Goal: Book appointment/travel/reservation

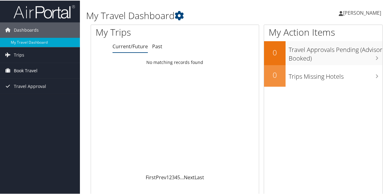
click at [25, 67] on span "Book Travel" at bounding box center [26, 69] width 24 height 15
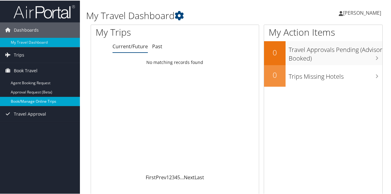
click at [32, 99] on link "Book/Manage Online Trips" at bounding box center [40, 100] width 80 height 9
